Goal: Find specific page/section: Find specific page/section

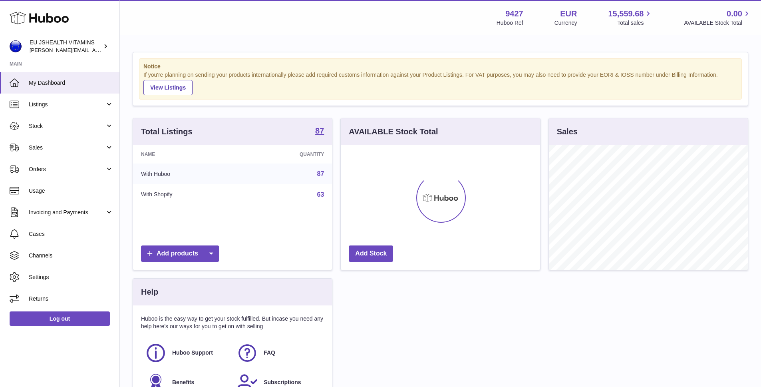
scroll to position [125, 199]
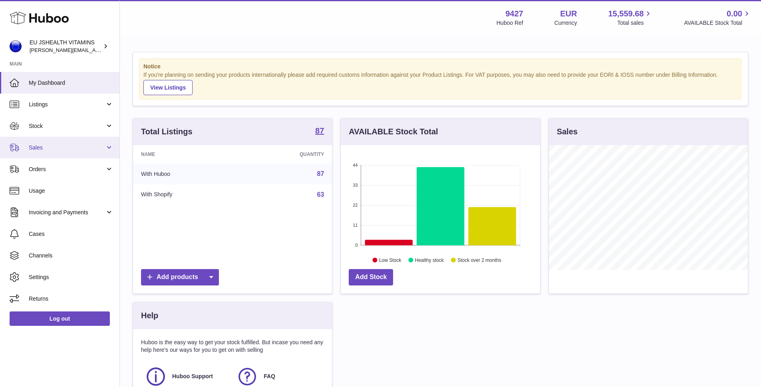
click at [76, 155] on link "Sales" at bounding box center [59, 148] width 119 height 22
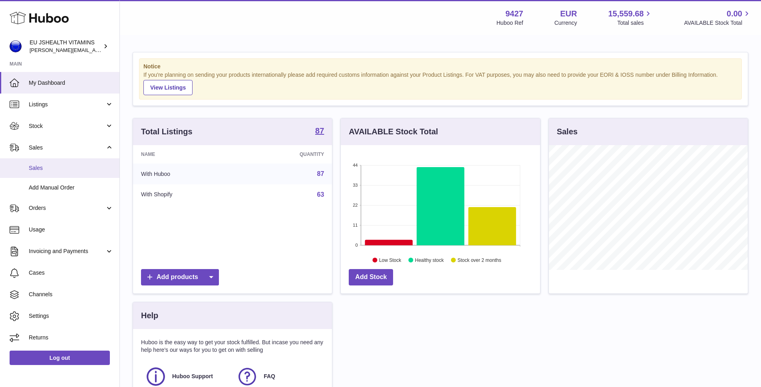
click at [58, 174] on link "Sales" at bounding box center [59, 168] width 119 height 20
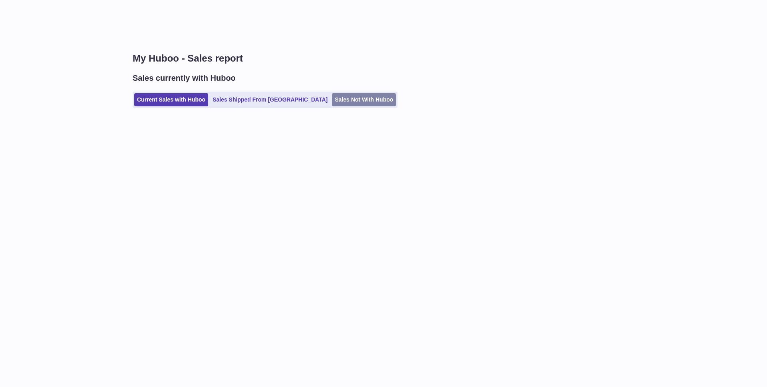
click at [332, 101] on link "Sales Not With Huboo" at bounding box center [364, 99] width 64 height 13
